Goal: Task Accomplishment & Management: Manage account settings

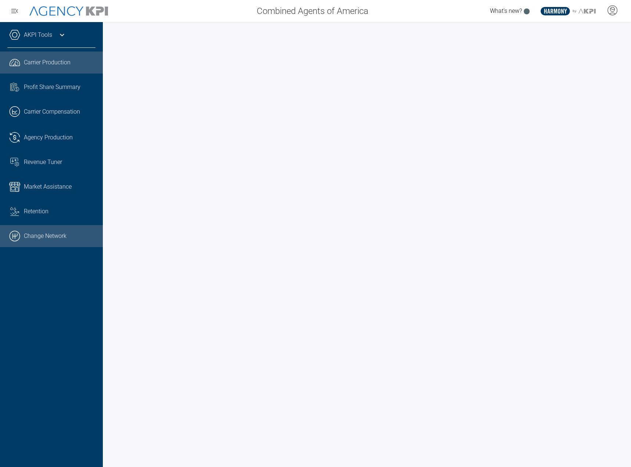
click at [51, 235] on link ".cls-1{fill:none;stroke:#000;stroke-linecap:round;stroke-linejoin:round;stroke-…" at bounding box center [51, 236] width 103 height 22
click at [612, 10] on icon at bounding box center [612, 10] width 11 height 11
click at [579, 48] on li "Log Out" at bounding box center [583, 51] width 79 height 15
